Goal: Transaction & Acquisition: Subscribe to service/newsletter

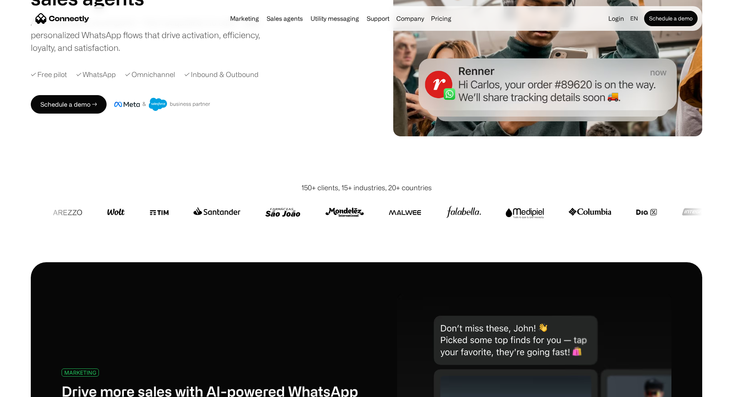
scroll to position [231, 0]
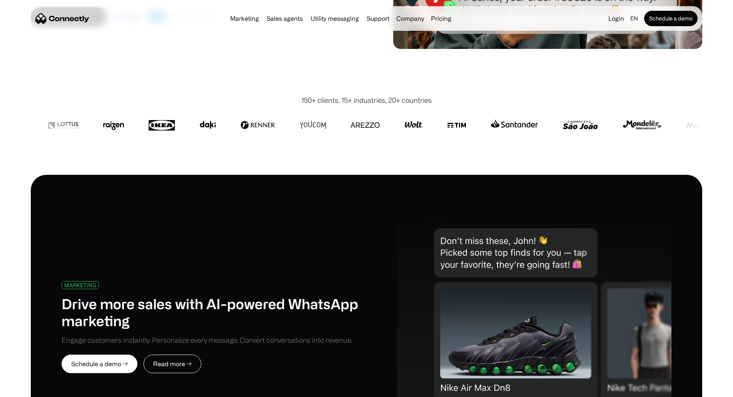
click at [307, 236] on div "MARKETING Drive more sales with AI-powered WhatsApp marketing Engage customers …" at bounding box center [367, 326] width 610 height 243
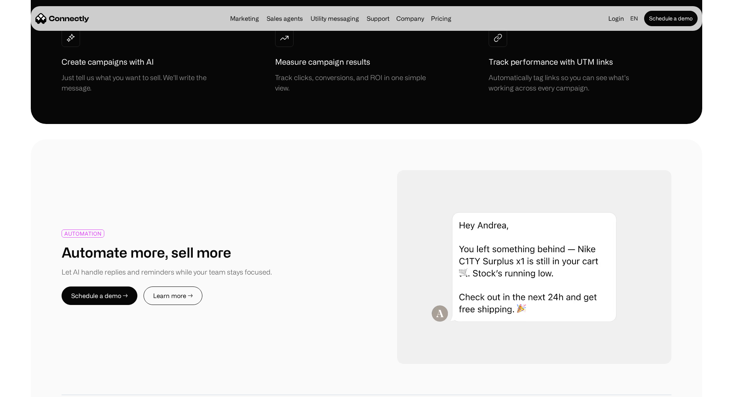
scroll to position [1039, 0]
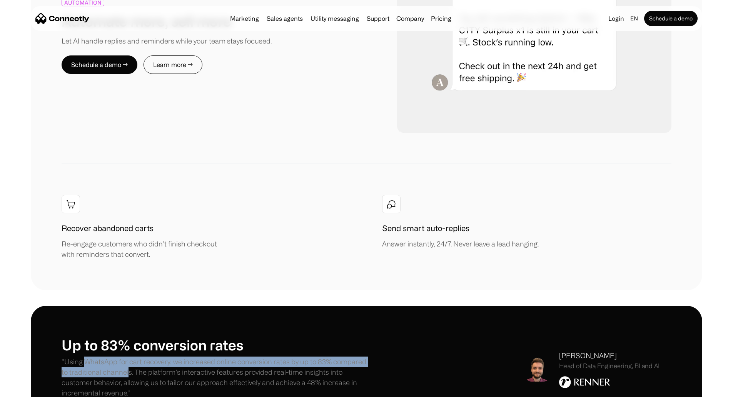
drag, startPoint x: 112, startPoint y: 316, endPoint x: 215, endPoint y: 329, distance: 104.7
click at [215, 356] on p ""Using WhatsApp for cart recovery, we increased online conversion rates by up t…" at bounding box center [214, 377] width 305 height 42
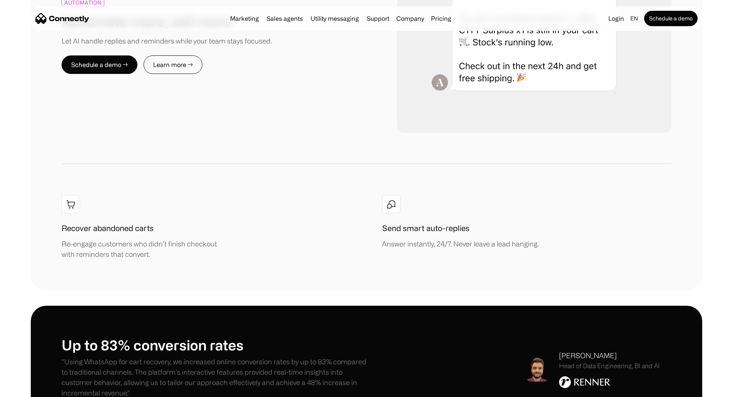
click at [710, 167] on div "AUTOMATION Automate more, sell more Let AI handle replies and reminders while y…" at bounding box center [366, 99] width 733 height 382
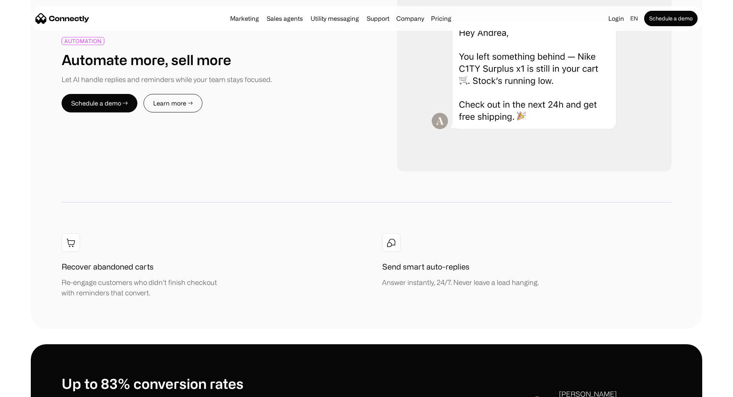
scroll to position [808, 0]
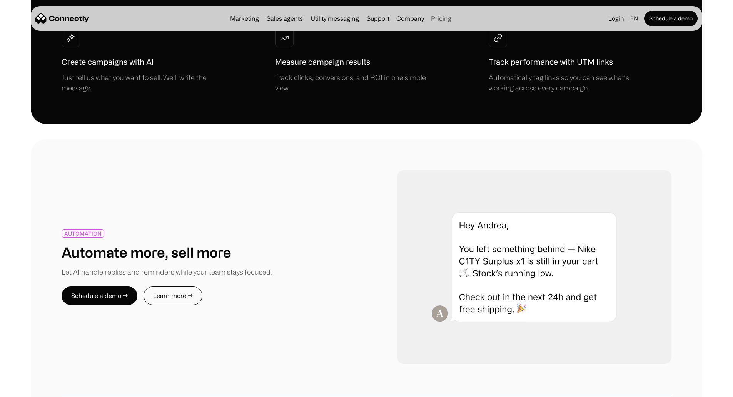
click at [452, 19] on link "Pricing" at bounding box center [441, 18] width 27 height 6
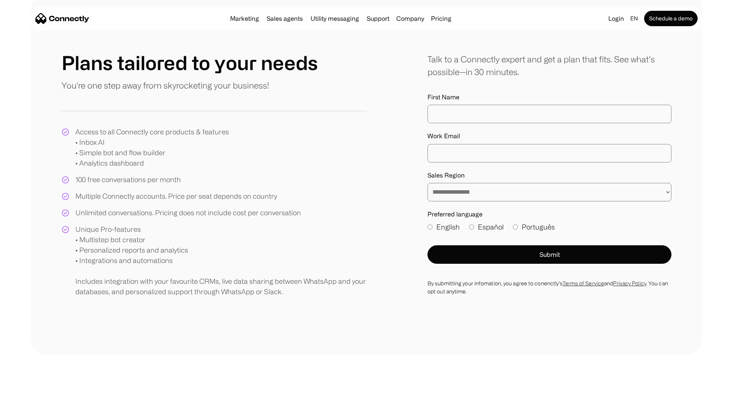
scroll to position [38, 0]
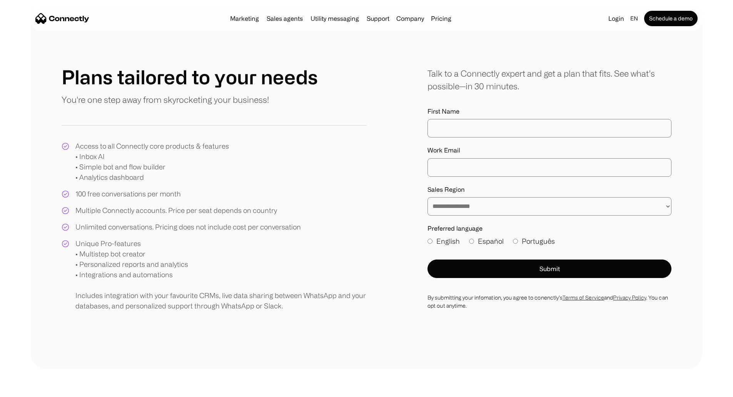
drag, startPoint x: 119, startPoint y: 193, endPoint x: 329, endPoint y: 323, distance: 247.9
click at [329, 311] on div "Access to all Connectly core products & features • Inbox AI • Simple bot and fl…" at bounding box center [214, 226] width 305 height 170
